Goal: Task Accomplishment & Management: Use online tool/utility

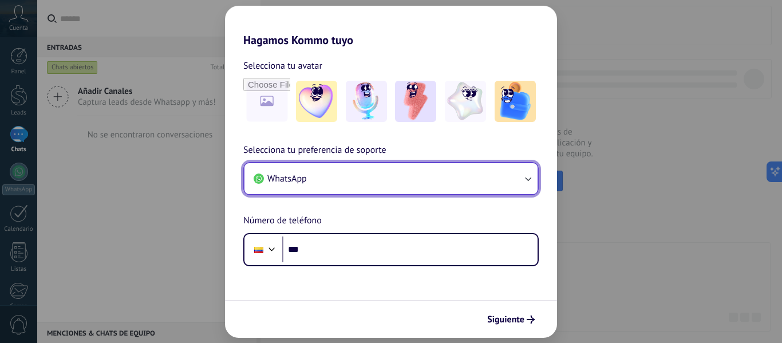
click at [526, 182] on icon "button" at bounding box center [527, 178] width 11 height 11
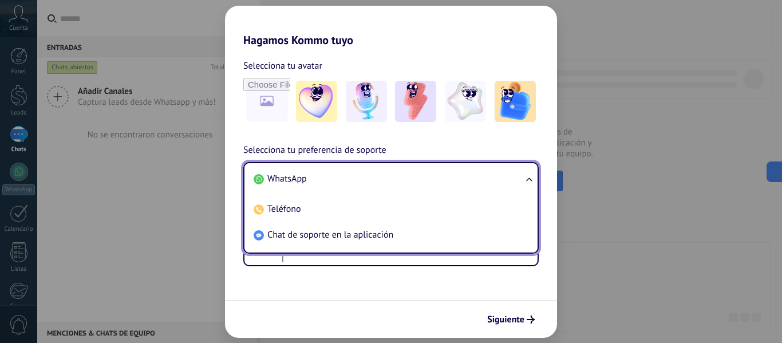
click at [623, 187] on div "Hagamos Kommo tuyo Selecciona tu avatar Selecciona tu preferencia de soporte Wh…" at bounding box center [391, 171] width 782 height 343
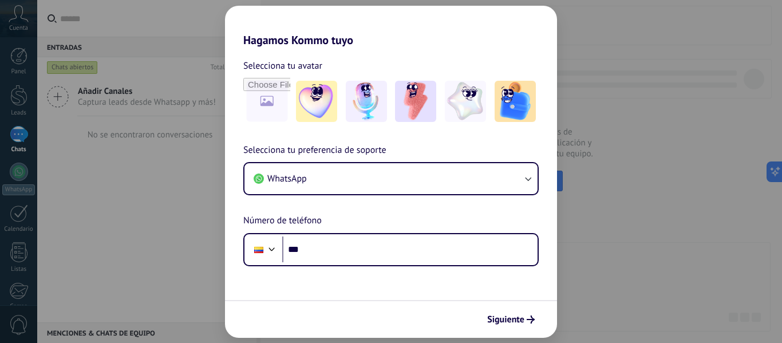
click at [661, 191] on div "Hagamos Kommo tuyo Selecciona tu avatar Selecciona tu preferencia de soporte Wh…" at bounding box center [391, 171] width 782 height 343
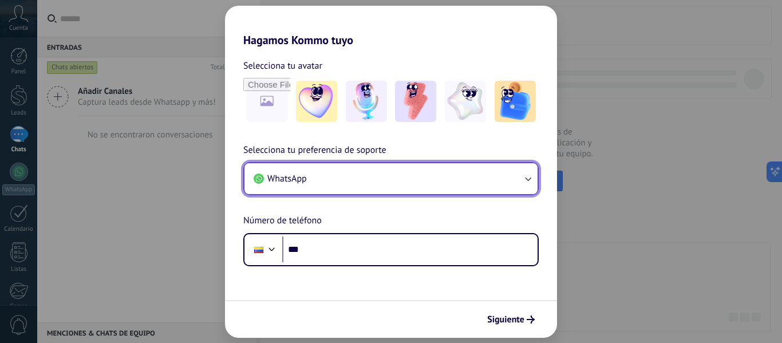
click at [295, 177] on span "WhatsApp" at bounding box center [286, 178] width 39 height 11
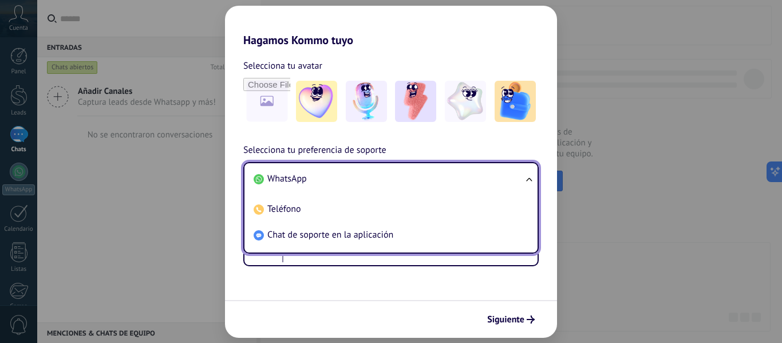
click at [726, 181] on div "Hagamos Kommo tuyo Selecciona tu avatar Selecciona tu preferencia de soporte Wh…" at bounding box center [391, 171] width 782 height 343
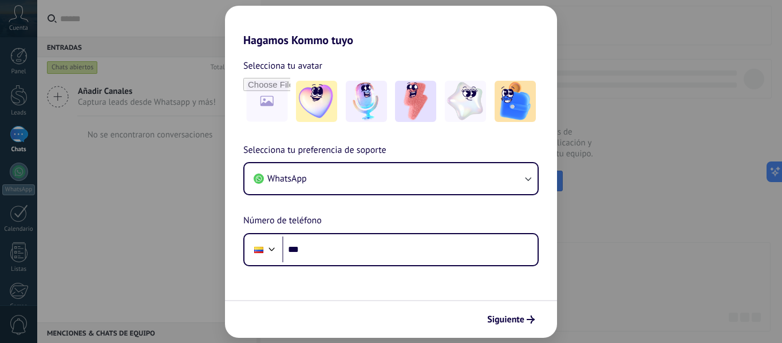
click at [690, 123] on div "Hagamos Kommo tuyo Selecciona tu avatar Selecciona tu preferencia de soporte Wh…" at bounding box center [391, 171] width 782 height 343
click at [143, 248] on div "Hagamos Kommo tuyo Selecciona tu avatar Selecciona tu preferencia de soporte Wh…" at bounding box center [391, 171] width 782 height 343
